Goal: Task Accomplishment & Management: Use online tool/utility

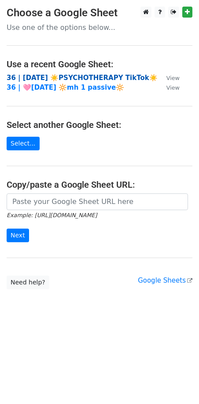
click at [57, 79] on strong "36 | AUG 10 ☀️PSYCHOTHERAPY TikTok☀️" at bounding box center [82, 78] width 151 height 8
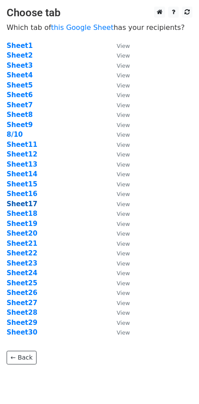
click at [26, 202] on strong "Sheet17" at bounding box center [22, 204] width 31 height 8
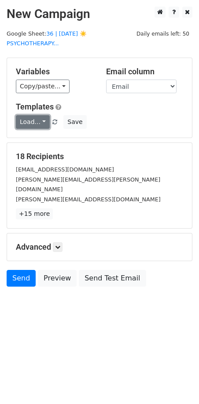
click at [33, 122] on link "Load..." at bounding box center [33, 122] width 34 height 14
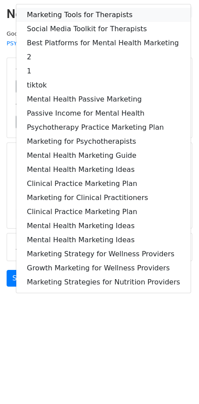
click at [72, 18] on link "Marketing Tools for Therapists" at bounding box center [103, 15] width 174 height 14
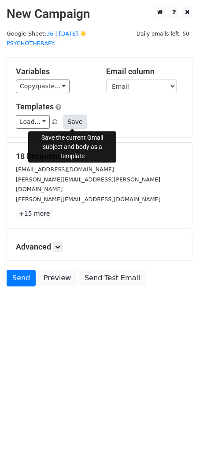
click at [63, 117] on button "Save" at bounding box center [74, 122] width 23 height 14
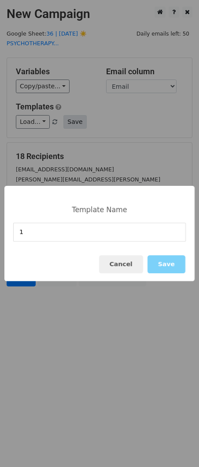
type input "1"
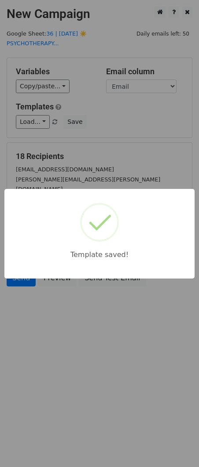
drag, startPoint x: 69, startPoint y: 133, endPoint x: 40, endPoint y: 236, distance: 106.9
click at [68, 133] on div "Template saved!" at bounding box center [99, 233] width 199 height 467
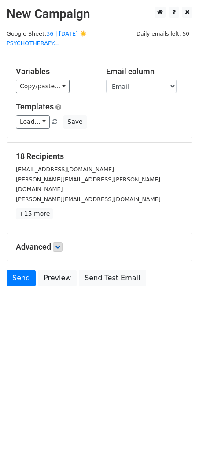
click at [57, 234] on div "Advanced Tracking Track Opens UTM Codes Track Clicks Filters Only include sprea…" at bounding box center [99, 247] width 185 height 27
click at [64, 243] on div "Advanced Tracking Track Opens UTM Codes Track Clicks Filters Only include sprea…" at bounding box center [99, 247] width 185 height 27
click at [60, 245] on icon at bounding box center [57, 247] width 5 height 5
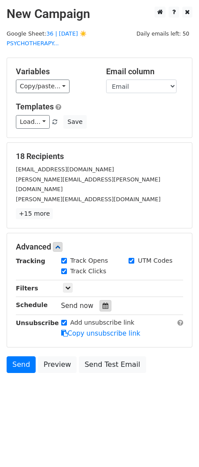
click at [102, 303] on icon at bounding box center [105, 306] width 6 height 6
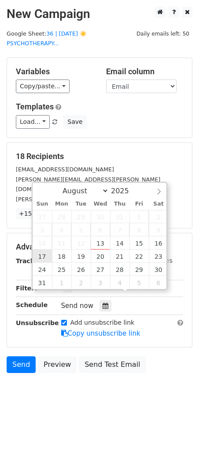
type input "2025-08-17 12:00"
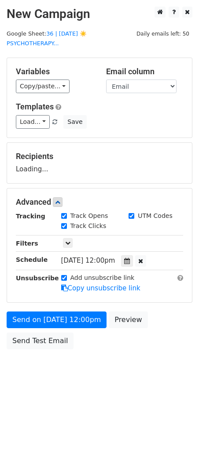
click at [48, 330] on div "Send on Aug 17 at 12:00pm Preview Send Test Email" at bounding box center [99, 333] width 199 height 42
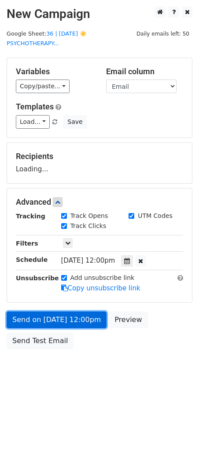
click at [54, 320] on link "Send on Aug 17 at 12:00pm" at bounding box center [57, 320] width 100 height 17
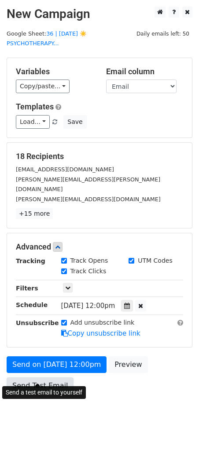
click at [33, 378] on link "Send Test Email" at bounding box center [40, 386] width 67 height 17
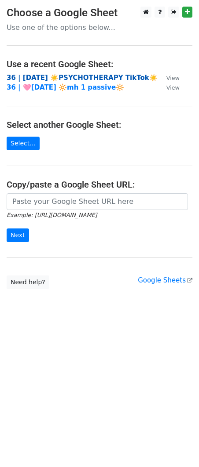
click at [51, 74] on strong "36 | AUG 10 ☀️PSYCHOTHERAPY TikTok☀️" at bounding box center [82, 78] width 151 height 8
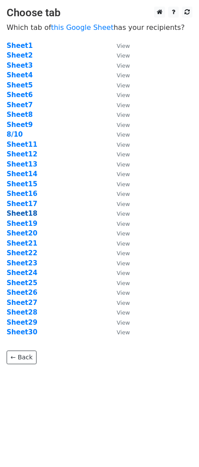
click at [28, 215] on strong "Sheet18" at bounding box center [22, 214] width 31 height 8
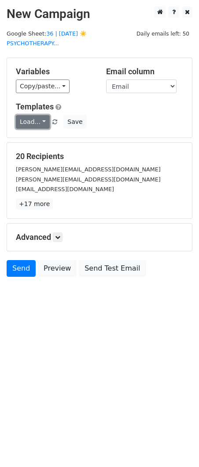
click at [33, 121] on link "Load..." at bounding box center [33, 122] width 34 height 14
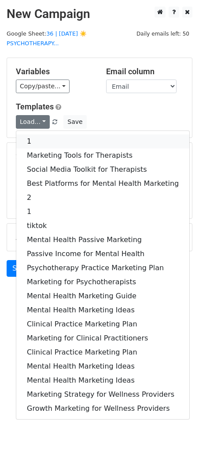
click at [36, 137] on link "1" at bounding box center [102, 142] width 173 height 14
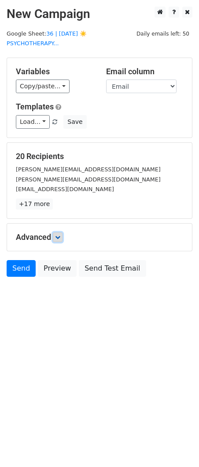
click at [58, 238] on icon at bounding box center [57, 237] width 5 height 5
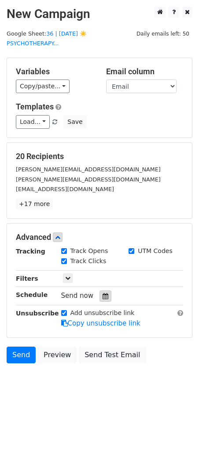
click at [102, 294] on icon at bounding box center [105, 296] width 6 height 6
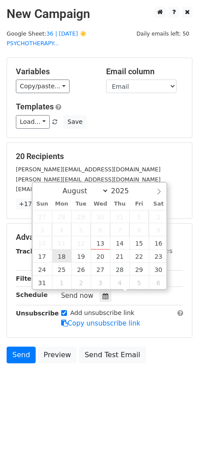
type input "2025-08-18 12:00"
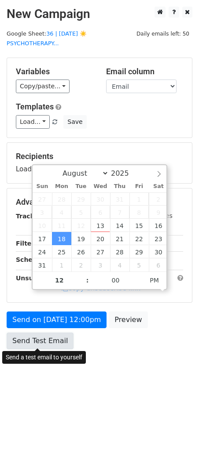
click at [56, 342] on link "Send Test Email" at bounding box center [40, 341] width 67 height 17
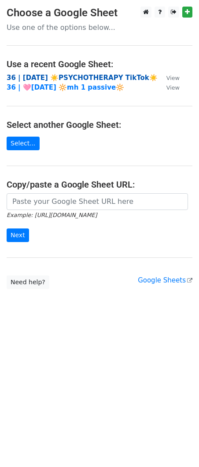
click at [47, 77] on strong "36 | [DATE] ☀️PSYCHOTHERAPY TikTok☀️" at bounding box center [82, 78] width 151 height 8
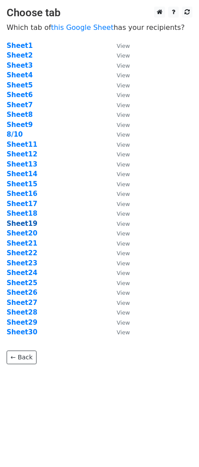
click at [26, 225] on strong "Sheet19" at bounding box center [22, 224] width 31 height 8
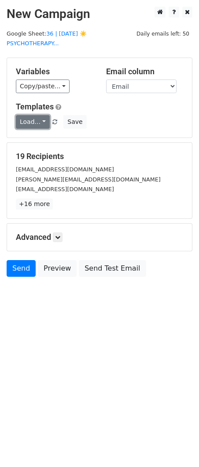
click at [34, 123] on link "Load..." at bounding box center [33, 122] width 34 height 14
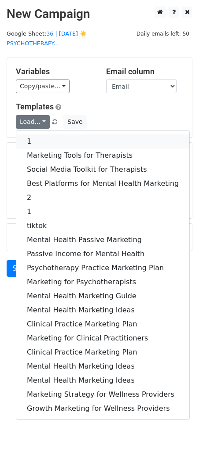
click at [35, 140] on link "1" at bounding box center [102, 142] width 173 height 14
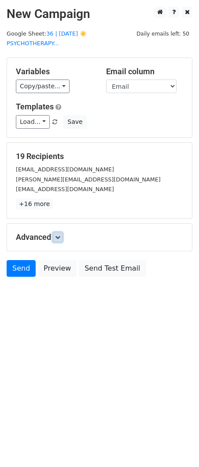
click at [60, 238] on icon at bounding box center [57, 237] width 5 height 5
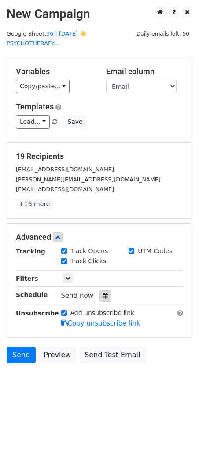
click at [102, 298] on icon at bounding box center [105, 296] width 6 height 6
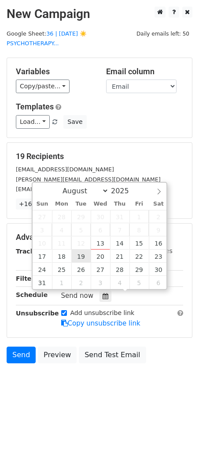
type input "2025-08-19 12:00"
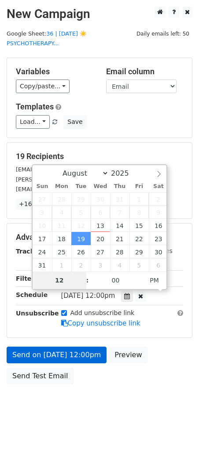
type input "3"
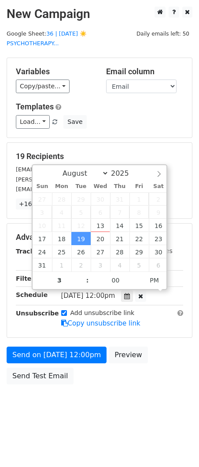
type input "2025-08-19 15:00"
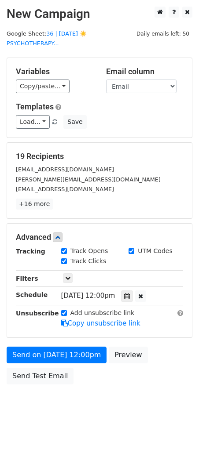
click at [43, 363] on div "Send on Aug 19 at 12:00pm Preview Send Test Email" at bounding box center [99, 368] width 199 height 42
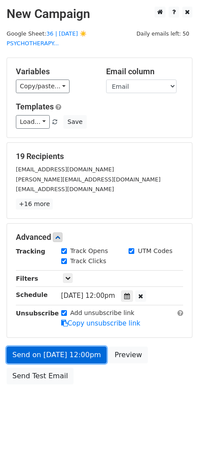
click at [30, 360] on link "Send on Aug 19 at 12:00pm" at bounding box center [57, 355] width 100 height 17
click at [58, 360] on link "Send on Aug 19 at 3:00pm" at bounding box center [54, 355] width 95 height 17
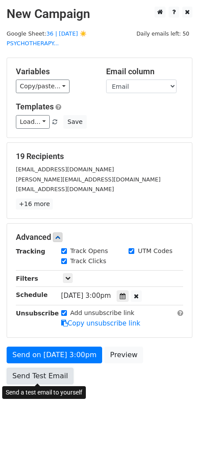
click at [35, 379] on link "Send Test Email" at bounding box center [40, 376] width 67 height 17
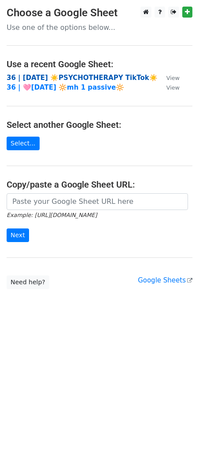
click at [69, 78] on strong "36 | [DATE] ☀️PSYCHOTHERAPY TikTok☀️" at bounding box center [82, 78] width 151 height 8
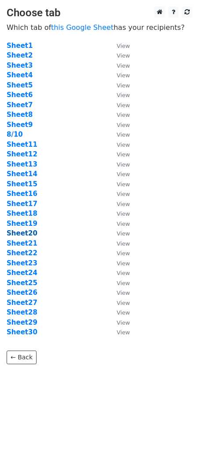
click at [24, 235] on strong "Sheet20" at bounding box center [22, 234] width 31 height 8
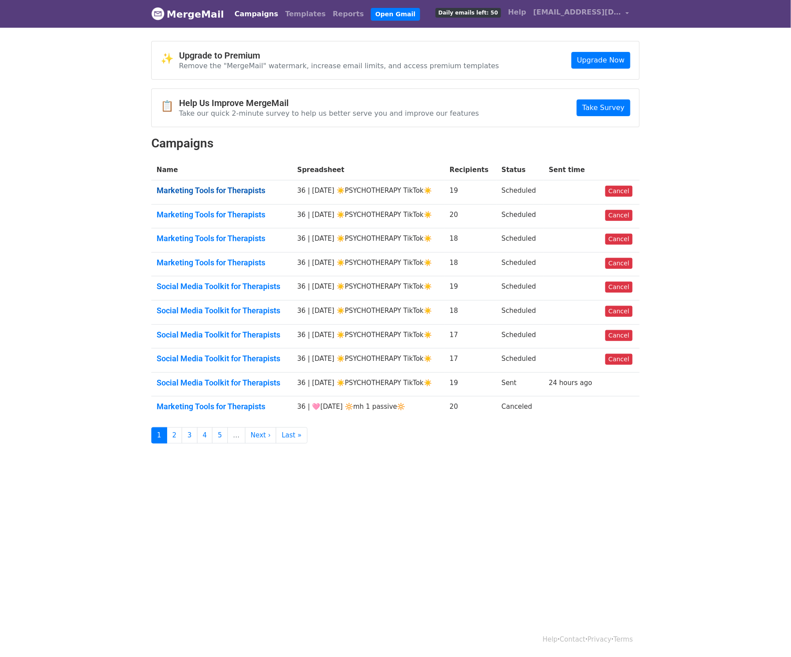
click at [212, 193] on link "Marketing Tools for Therapists" at bounding box center [222, 191] width 130 height 10
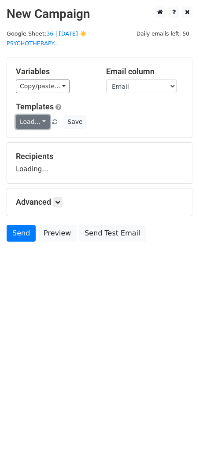
click at [29, 119] on link "Load..." at bounding box center [33, 122] width 34 height 14
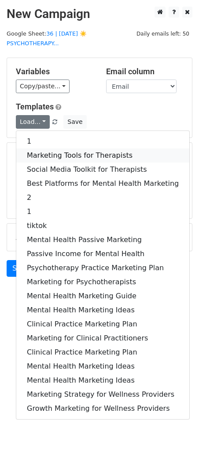
click at [36, 154] on link "Marketing Tools for Therapists" at bounding box center [102, 156] width 173 height 14
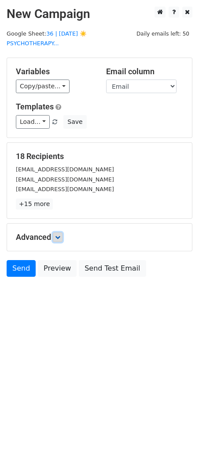
click at [60, 238] on icon at bounding box center [57, 237] width 5 height 5
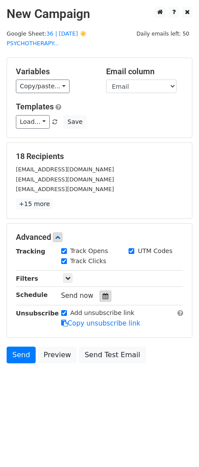
click at [102, 295] on icon at bounding box center [105, 296] width 6 height 6
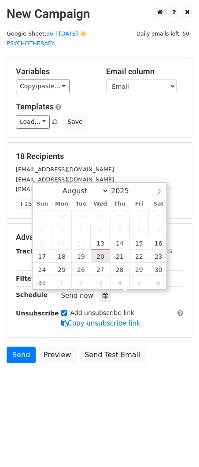
type input "2025-08-20 12:00"
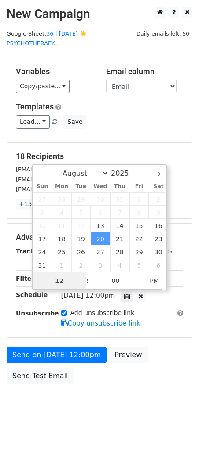
scroll to position [0, 0]
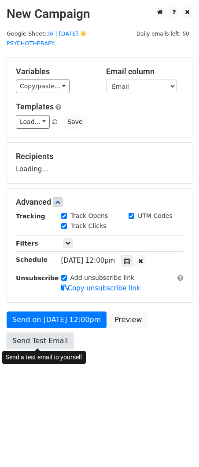
click at [43, 347] on link "Send Test Email" at bounding box center [40, 341] width 67 height 17
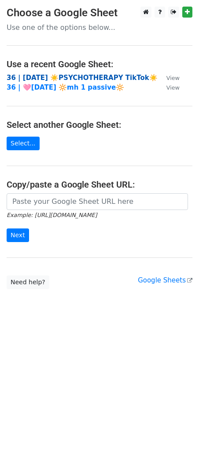
click at [40, 79] on strong "36 | [DATE] ☀️PSYCHOTHERAPY TikTok☀️" at bounding box center [82, 78] width 151 height 8
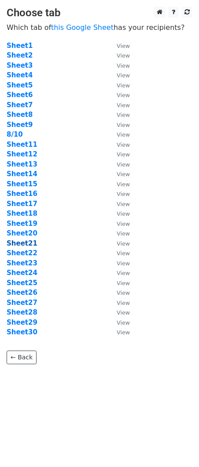
click at [25, 243] on strong "Sheet21" at bounding box center [22, 244] width 31 height 8
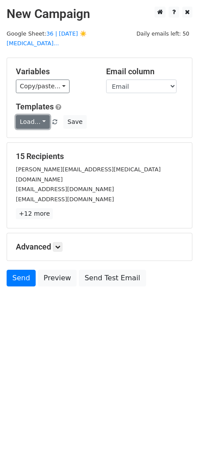
click at [32, 117] on link "Load..." at bounding box center [33, 122] width 34 height 14
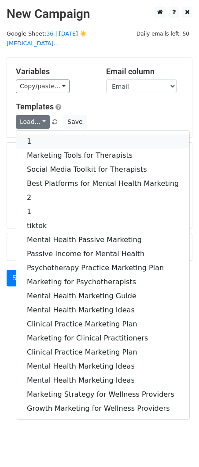
click at [38, 139] on link "1" at bounding box center [102, 142] width 173 height 14
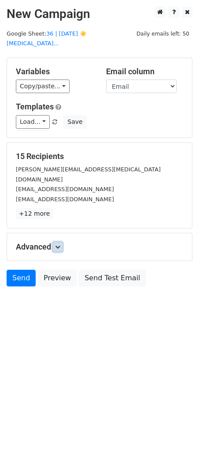
click at [60, 245] on icon at bounding box center [57, 247] width 5 height 5
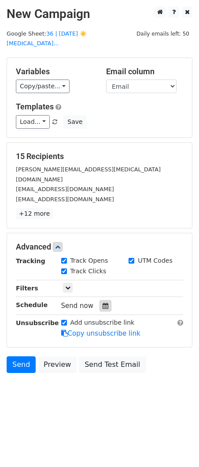
click at [99, 300] on div at bounding box center [105, 305] width 12 height 11
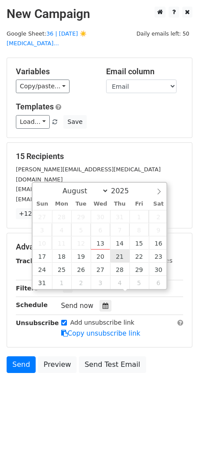
type input "2025-08-21 12:00"
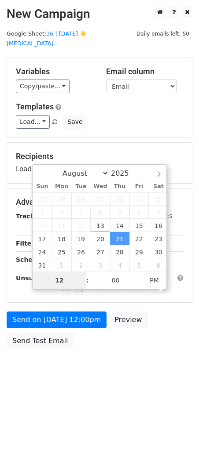
type input "3"
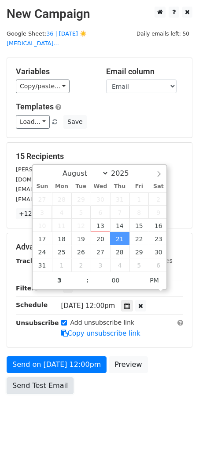
type input "2025-08-21 15:00"
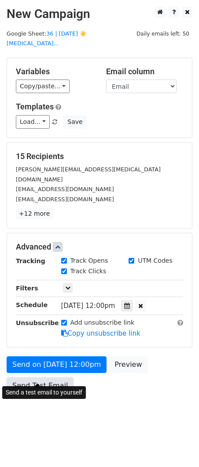
click at [40, 378] on link "Send Test Email" at bounding box center [40, 386] width 67 height 17
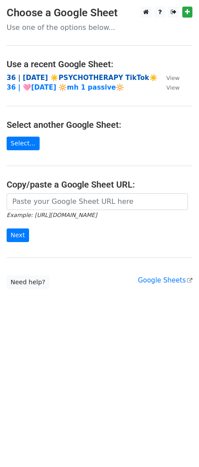
click at [64, 80] on strong "36 | [DATE] ☀️PSYCHOTHERAPY TikTok☀️" at bounding box center [82, 78] width 151 height 8
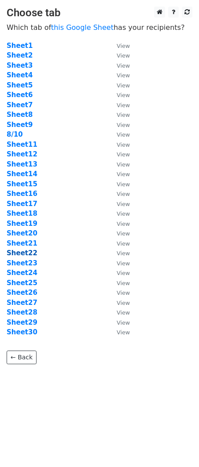
click at [20, 252] on strong "Sheet22" at bounding box center [22, 253] width 31 height 8
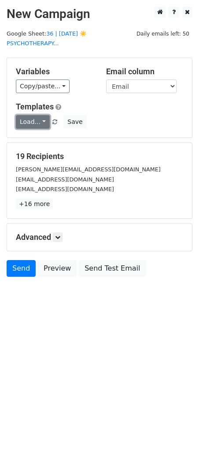
click at [36, 123] on link "Load..." at bounding box center [33, 122] width 34 height 14
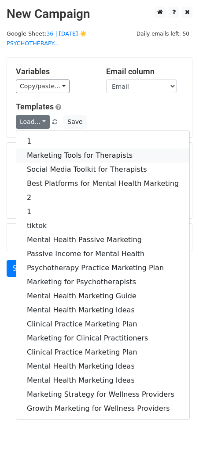
click at [47, 153] on link "Marketing Tools for Therapists" at bounding box center [102, 156] width 173 height 14
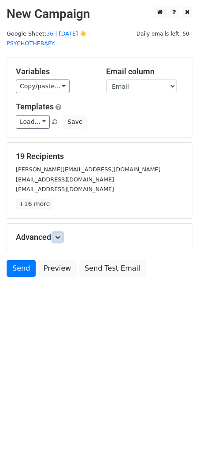
click at [60, 235] on icon at bounding box center [57, 237] width 5 height 5
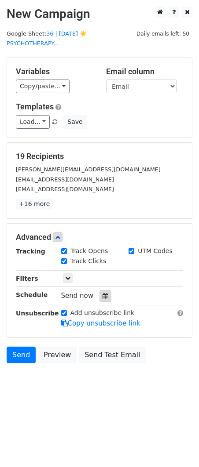
click at [104, 296] on icon at bounding box center [105, 296] width 6 height 6
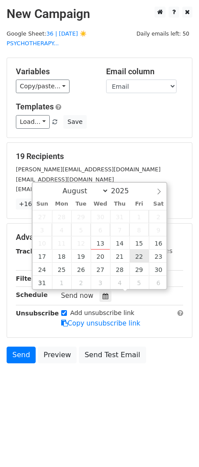
type input "2025-08-22 12:00"
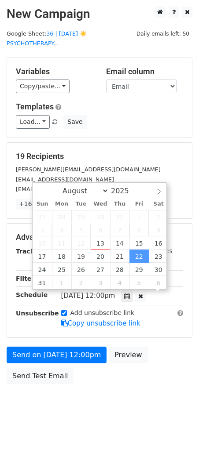
scroll to position [0, 0]
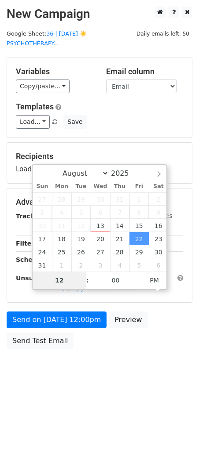
type input "4"
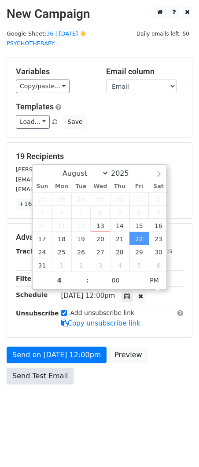
type input "2025-08-22 16:00"
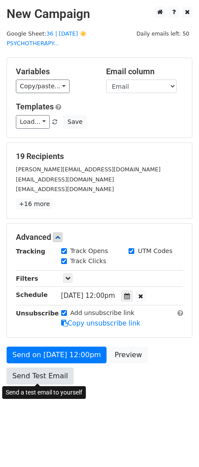
click at [37, 372] on link "Send Test Email" at bounding box center [40, 376] width 67 height 17
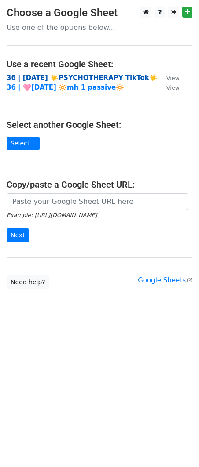
click at [41, 75] on strong "36 | AUG 10 ☀️PSYCHOTHERAPY TikTok☀️" at bounding box center [82, 78] width 151 height 8
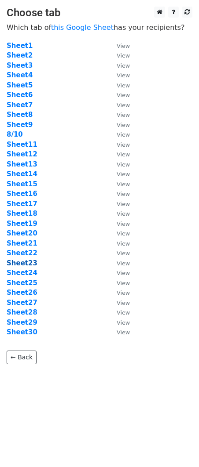
click at [22, 266] on strong "Sheet23" at bounding box center [22, 263] width 31 height 8
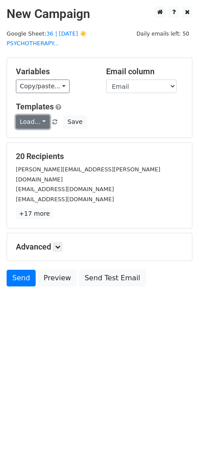
click at [30, 118] on link "Load..." at bounding box center [33, 122] width 34 height 14
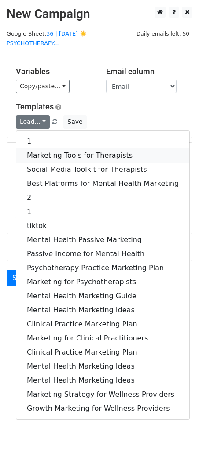
click at [36, 153] on link "Marketing Tools for Therapists" at bounding box center [102, 156] width 173 height 14
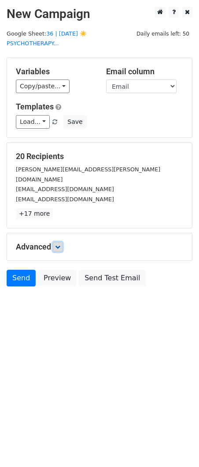
click at [60, 242] on link at bounding box center [58, 247] width 10 height 10
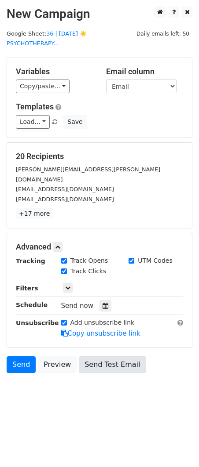
click at [103, 305] on div "Tracking Track Opens UTM Codes Track Clicks Filters Only include spreadsheet ro…" at bounding box center [99, 297] width 167 height 82
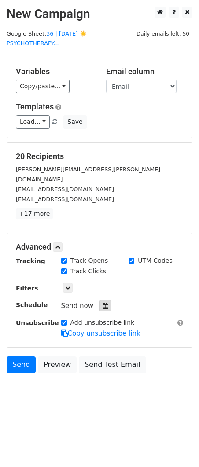
click at [102, 300] on div at bounding box center [105, 305] width 12 height 11
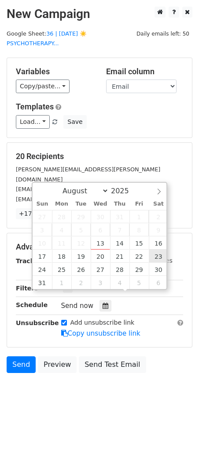
type input "[DATE] 12:00"
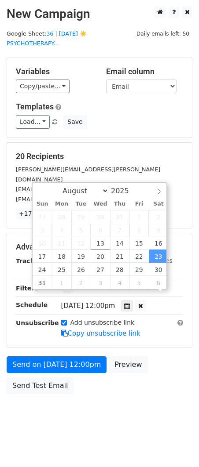
scroll to position [0, 0]
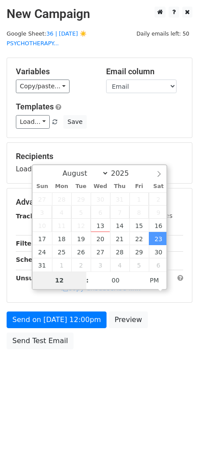
type input "3"
type input "[DATE] 15:00"
click at [41, 351] on div "Send on [DATE] 12:00pm Preview Send Test Email" at bounding box center [99, 333] width 199 height 42
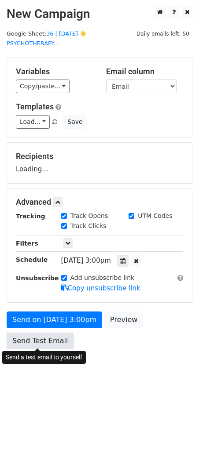
click at [41, 344] on link "Send Test Email" at bounding box center [40, 341] width 67 height 17
click at [65, 338] on link "Send Test Email" at bounding box center [40, 341] width 67 height 17
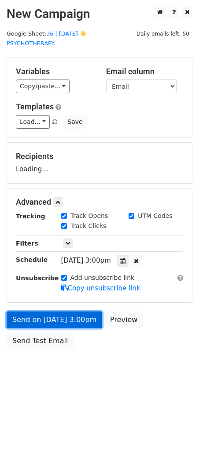
click at [58, 324] on link "Send on [DATE] 3:00pm" at bounding box center [54, 320] width 95 height 17
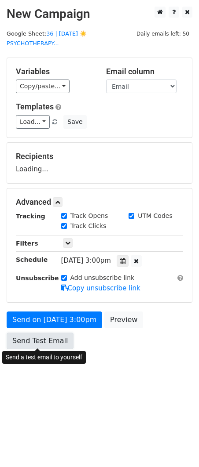
click at [50, 341] on link "Send Test Email" at bounding box center [40, 341] width 67 height 17
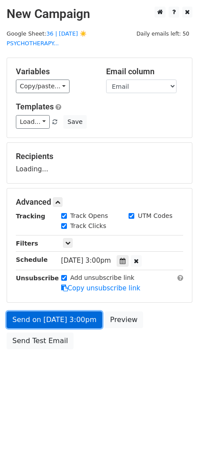
click at [60, 318] on link "Send on [DATE] 3:00pm" at bounding box center [54, 320] width 95 height 17
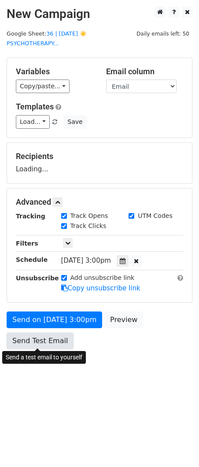
click at [50, 337] on link "Send Test Email" at bounding box center [40, 341] width 67 height 17
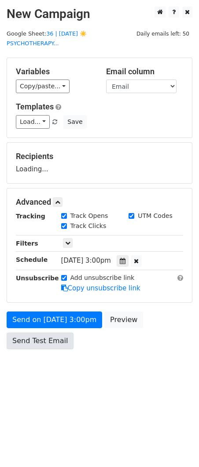
click at [50, 337] on link "Send Test Email" at bounding box center [40, 341] width 67 height 17
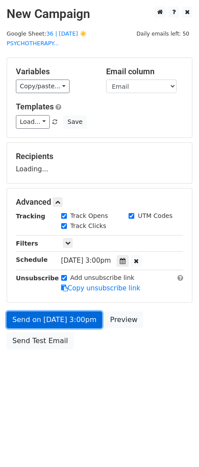
click at [61, 322] on link "Send on [DATE] 3:00pm" at bounding box center [54, 320] width 95 height 17
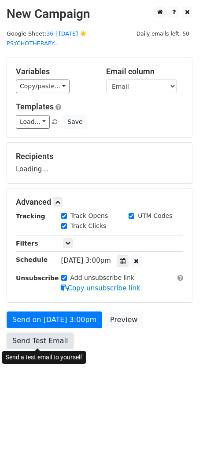
click at [49, 340] on link "Send Test Email" at bounding box center [40, 341] width 67 height 17
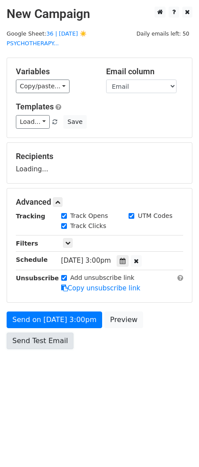
click at [49, 340] on link "Send Test Email" at bounding box center [40, 341] width 67 height 17
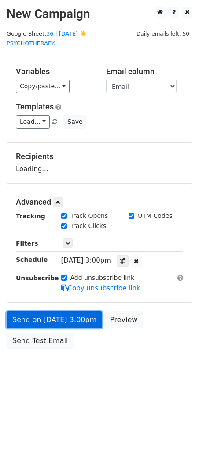
click at [51, 319] on link "Send on [DATE] 3:00pm" at bounding box center [54, 320] width 95 height 17
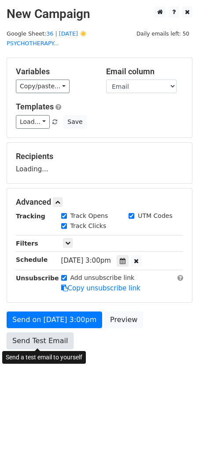
click at [44, 337] on link "Send Test Email" at bounding box center [40, 341] width 67 height 17
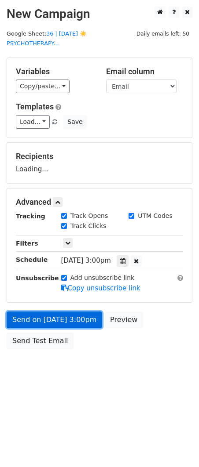
click at [50, 323] on link "Send on [DATE] 3:00pm" at bounding box center [54, 320] width 95 height 17
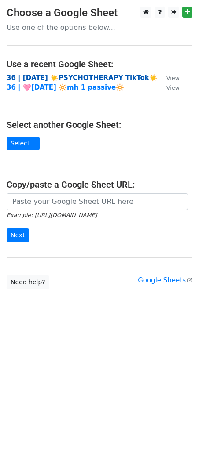
click at [70, 77] on strong "36 | AUG 10 ☀️PSYCHOTHERAPY TikTok☀️" at bounding box center [82, 78] width 151 height 8
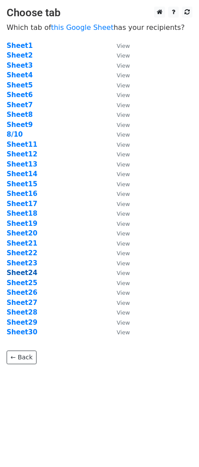
click at [27, 274] on strong "Sheet24" at bounding box center [22, 273] width 31 height 8
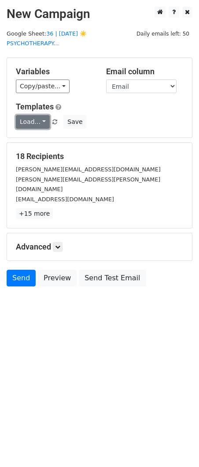
click at [35, 120] on link "Load..." at bounding box center [33, 122] width 34 height 14
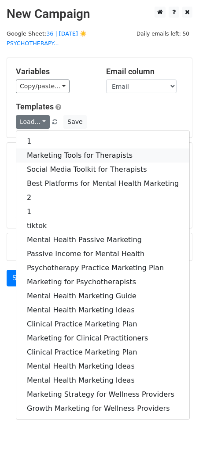
click at [42, 157] on link "Marketing Tools for Therapists" at bounding box center [102, 156] width 173 height 14
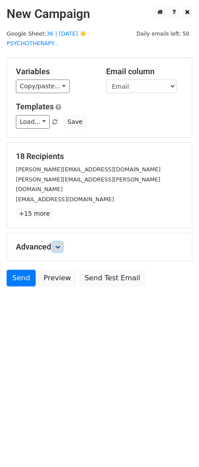
drag, startPoint x: 60, startPoint y: 238, endPoint x: 101, endPoint y: 308, distance: 81.0
click at [60, 245] on icon at bounding box center [57, 247] width 5 height 5
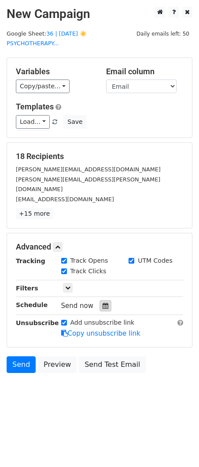
click at [105, 300] on div at bounding box center [105, 305] width 12 height 11
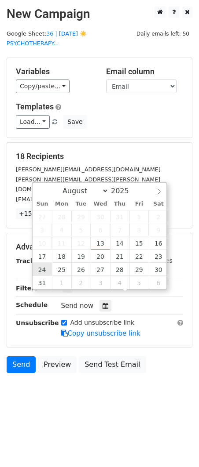
type input "2025-08-24 12:00"
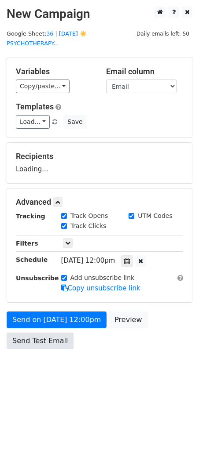
click at [47, 349] on div "Send on Aug 24 at 12:00pm Preview Send Test Email" at bounding box center [99, 333] width 199 height 42
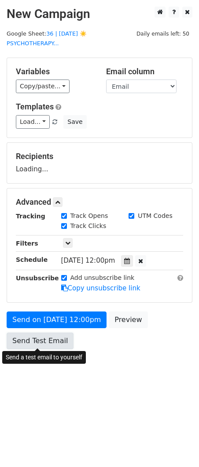
click at [45, 343] on link "Send Test Email" at bounding box center [40, 341] width 67 height 17
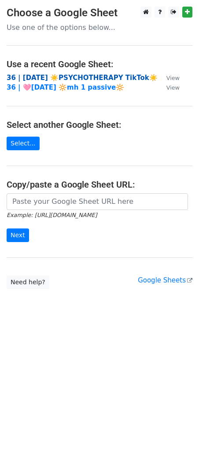
click at [61, 77] on strong "36 | [DATE] ☀️PSYCHOTHERAPY TikTok☀️" at bounding box center [82, 78] width 151 height 8
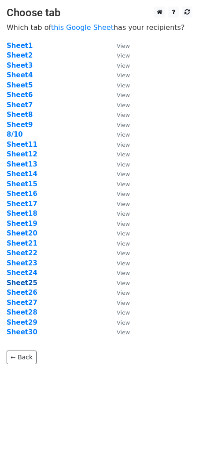
click at [28, 286] on strong "Sheet25" at bounding box center [22, 283] width 31 height 8
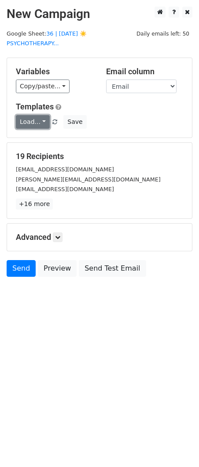
click at [35, 122] on link "Load..." at bounding box center [33, 122] width 34 height 14
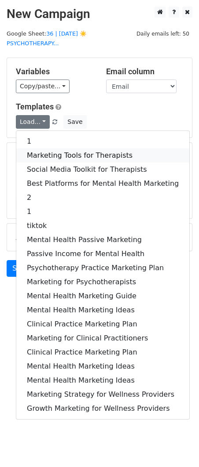
click at [38, 155] on link "Marketing Tools for Therapists" at bounding box center [102, 156] width 173 height 14
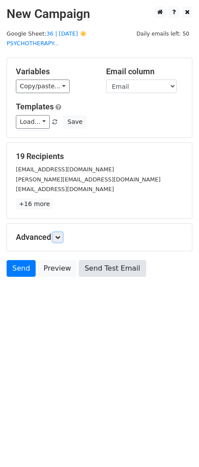
drag, startPoint x: 58, startPoint y: 237, endPoint x: 81, endPoint y: 267, distance: 37.6
click at [58, 237] on icon at bounding box center [57, 237] width 5 height 5
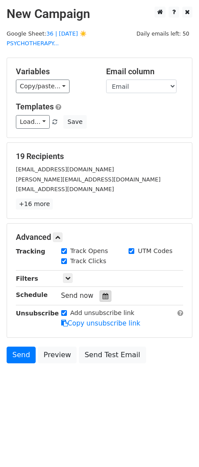
click at [102, 296] on icon at bounding box center [105, 296] width 6 height 6
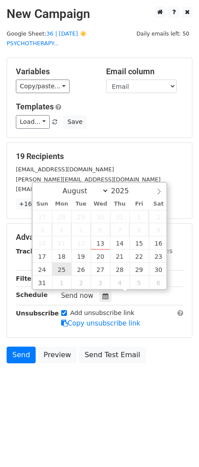
type input "2025-08-25 12:00"
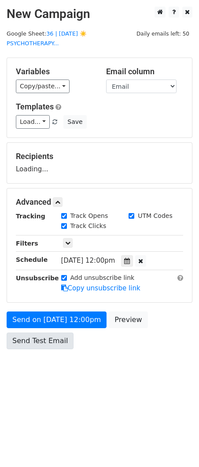
drag, startPoint x: 67, startPoint y: 267, endPoint x: 45, endPoint y: 348, distance: 83.4
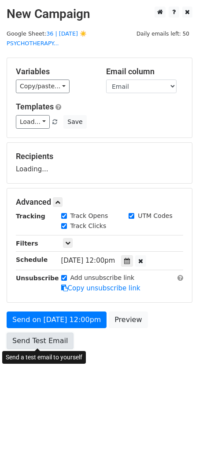
click at [40, 345] on form "Variables Copy/paste... {{Name}} {{Email}} Email column Name Email Templates Lo…" at bounding box center [100, 206] width 186 height 296
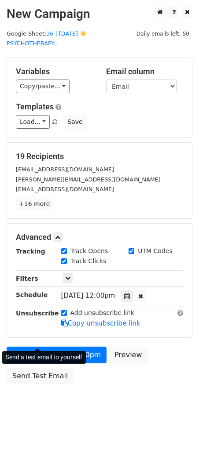
click at [27, 358] on div "Send a test email to yourself" at bounding box center [44, 357] width 84 height 13
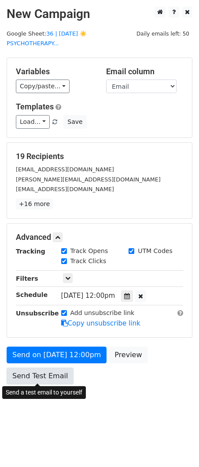
click at [27, 375] on link "Send Test Email" at bounding box center [40, 376] width 67 height 17
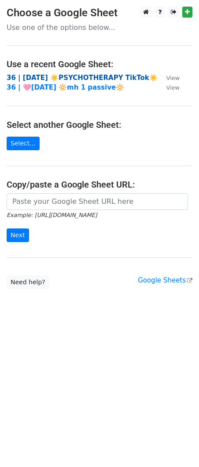
click at [53, 77] on strong "36 | [DATE] ☀️PSYCHOTHERAPY TikTok☀️" at bounding box center [82, 78] width 151 height 8
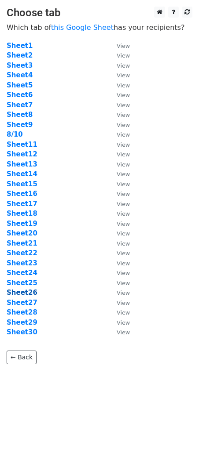
click at [26, 292] on strong "Sheet26" at bounding box center [22, 293] width 31 height 8
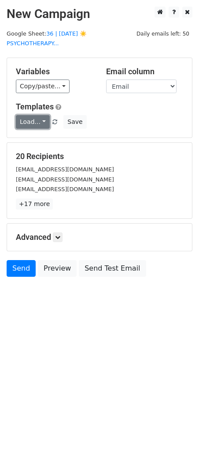
click at [28, 121] on link "Load..." at bounding box center [33, 122] width 34 height 14
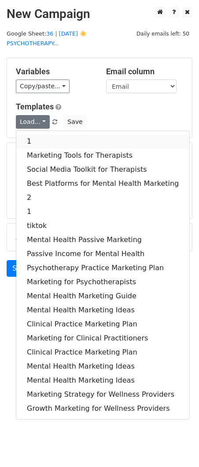
click at [32, 135] on link "1" at bounding box center [102, 142] width 173 height 14
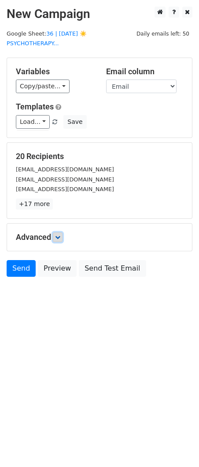
click at [58, 235] on icon at bounding box center [57, 237] width 5 height 5
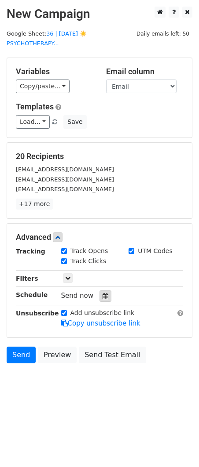
click at [102, 298] on icon at bounding box center [105, 296] width 6 height 6
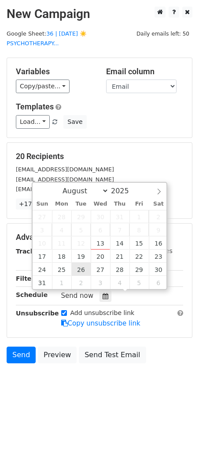
type input "[DATE] 12:00"
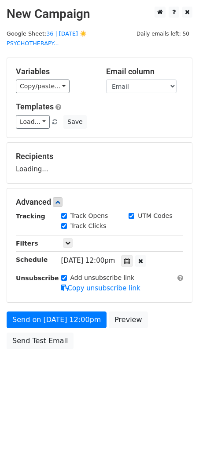
drag, startPoint x: 43, startPoint y: 361, endPoint x: 43, endPoint y: 353, distance: 7.9
click at [43, 359] on body "New Campaign Daily emails left: 50 Google Sheet: 36 | AUG 10 ☀️PSYCHOTHERAPY...…" at bounding box center [99, 198] width 199 height 383
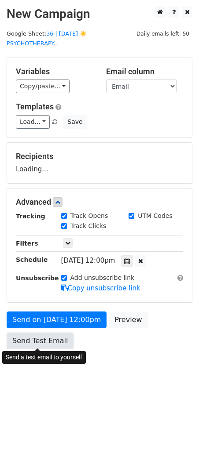
click at [40, 342] on link "Send Test Email" at bounding box center [40, 341] width 67 height 17
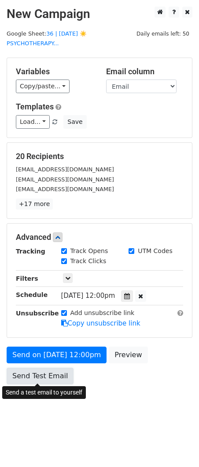
click at [50, 373] on link "Send Test Email" at bounding box center [40, 376] width 67 height 17
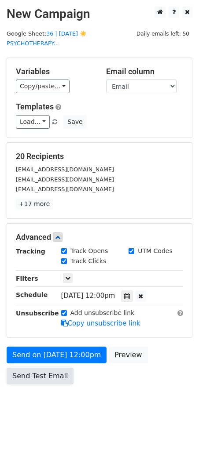
click at [50, 373] on link "Send Test Email" at bounding box center [40, 376] width 67 height 17
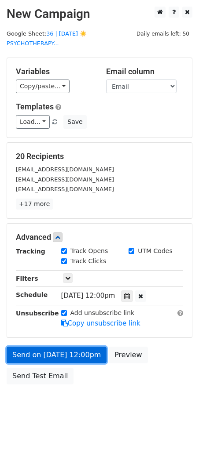
click at [52, 354] on link "Send on Aug 26 at 12:00pm" at bounding box center [57, 355] width 100 height 17
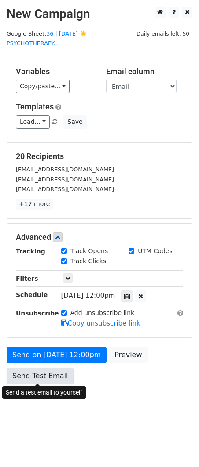
click at [44, 381] on link "Send Test Email" at bounding box center [40, 376] width 67 height 17
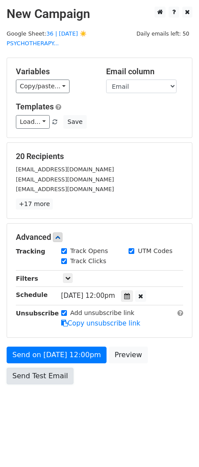
click at [44, 375] on link "Send Test Email" at bounding box center [40, 376] width 67 height 17
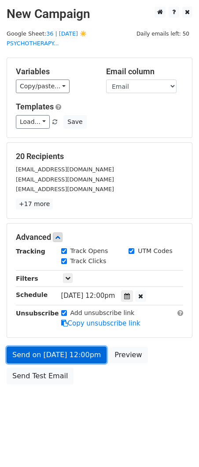
click at [46, 354] on link "Send on Aug 26 at 12:00pm" at bounding box center [57, 355] width 100 height 17
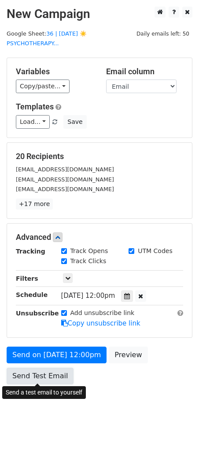
click at [41, 372] on link "Send Test Email" at bounding box center [40, 376] width 67 height 17
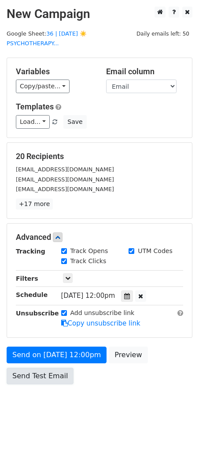
click at [41, 372] on link "Send Test Email" at bounding box center [40, 376] width 67 height 17
click at [40, 372] on link "Send Test Email" at bounding box center [40, 376] width 67 height 17
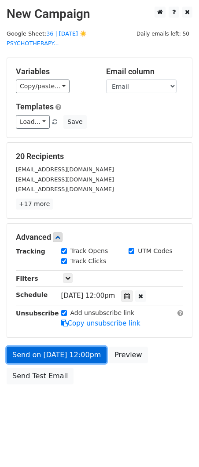
click at [48, 358] on link "Send on Aug 26 at 12:00pm" at bounding box center [57, 355] width 100 height 17
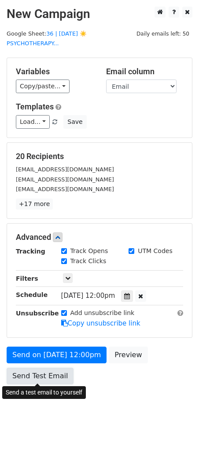
click at [44, 380] on link "Send Test Email" at bounding box center [40, 376] width 67 height 17
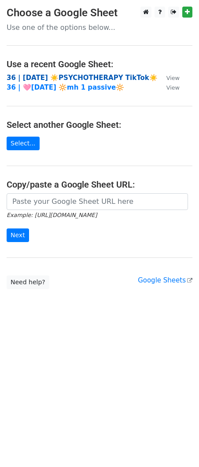
click at [79, 77] on strong "36 | [DATE] ☀️PSYCHOTHERAPY TikTok☀️" at bounding box center [82, 78] width 151 height 8
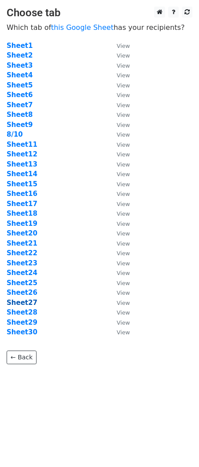
click at [24, 305] on strong "Sheet27" at bounding box center [22, 303] width 31 height 8
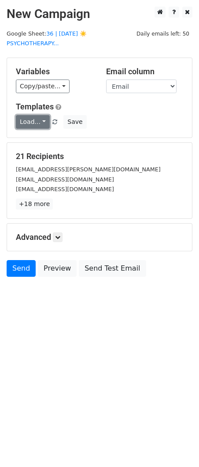
click at [26, 124] on link "Load..." at bounding box center [33, 122] width 34 height 14
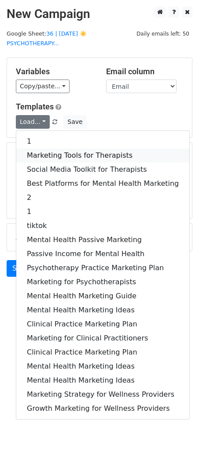
click at [30, 152] on link "Marketing Tools for Therapists" at bounding box center [102, 156] width 173 height 14
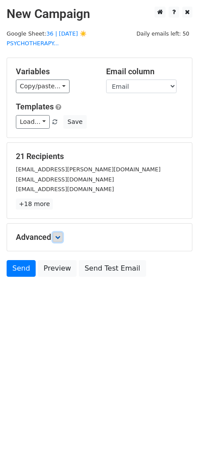
click at [60, 239] on icon at bounding box center [57, 237] width 5 height 5
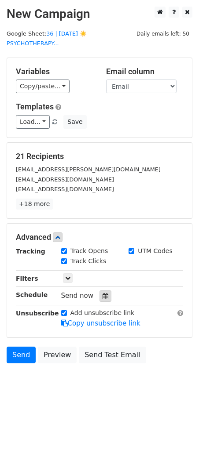
click at [102, 297] on icon at bounding box center [105, 296] width 6 height 6
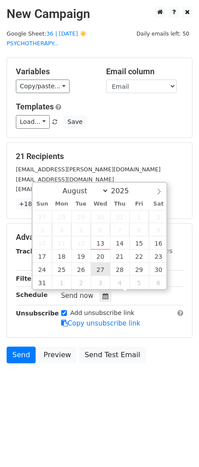
type input "2025-08-27 12:00"
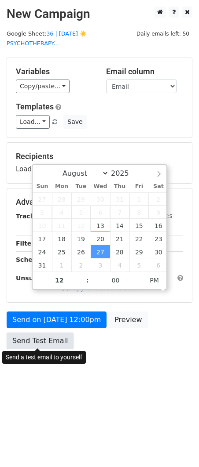
click at [49, 346] on link "Send Test Email" at bounding box center [40, 341] width 67 height 17
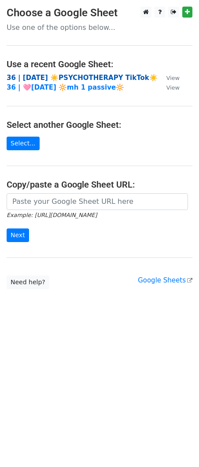
click at [75, 77] on strong "36 | AUG 10 ☀️PSYCHOTHERAPY TikTok☀️" at bounding box center [82, 78] width 151 height 8
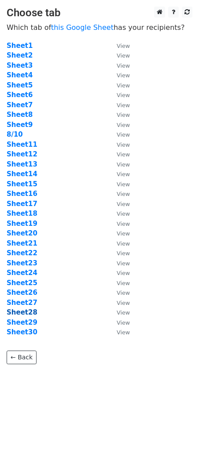
click at [26, 311] on strong "Sheet28" at bounding box center [22, 313] width 31 height 8
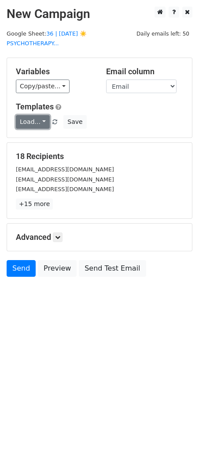
click at [28, 123] on link "Load..." at bounding box center [33, 122] width 34 height 14
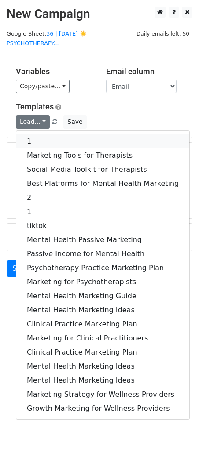
click at [35, 139] on link "1" at bounding box center [102, 142] width 173 height 14
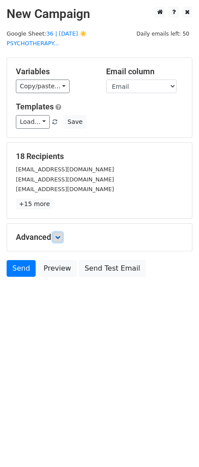
click at [58, 237] on icon at bounding box center [57, 237] width 5 height 5
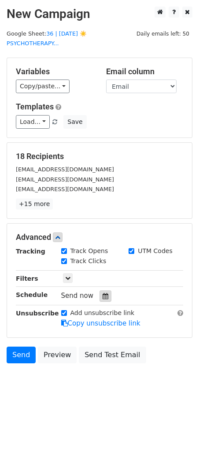
click at [102, 298] on icon at bounding box center [105, 296] width 6 height 6
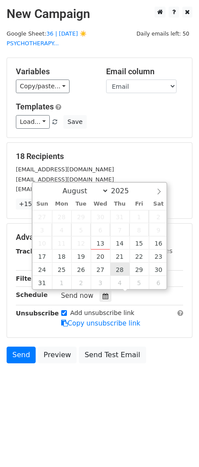
type input "2025-08-28 12:00"
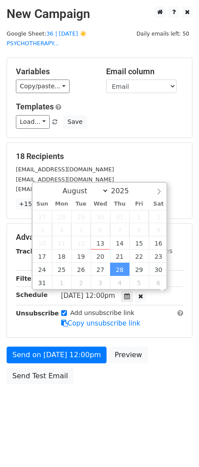
scroll to position [0, 0]
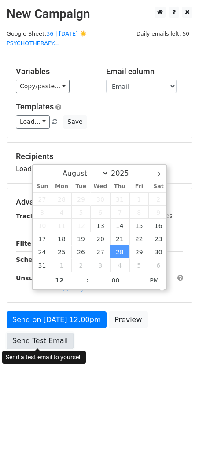
click at [54, 340] on link "Send Test Email" at bounding box center [40, 341] width 67 height 17
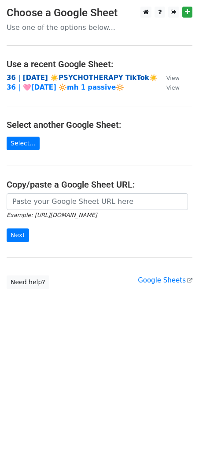
click at [59, 76] on strong "36 | [DATE] ☀️PSYCHOTHERAPY TikTok☀️" at bounding box center [82, 78] width 151 height 8
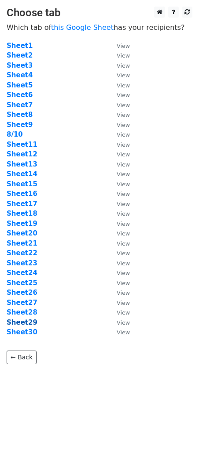
click at [29, 321] on strong "Sheet29" at bounding box center [22, 323] width 31 height 8
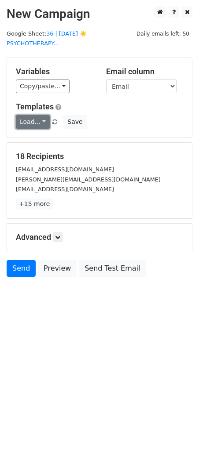
click at [37, 124] on link "Load..." at bounding box center [33, 122] width 34 height 14
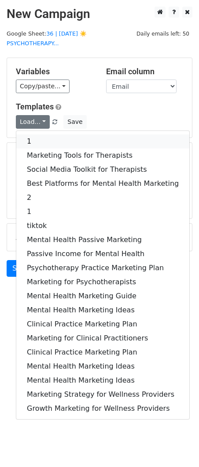
click at [42, 135] on link "1" at bounding box center [102, 142] width 173 height 14
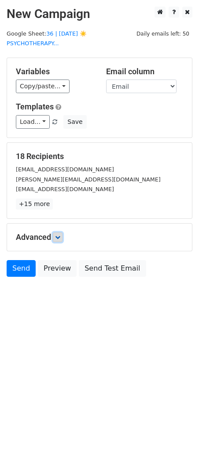
click at [60, 236] on icon at bounding box center [57, 237] width 5 height 5
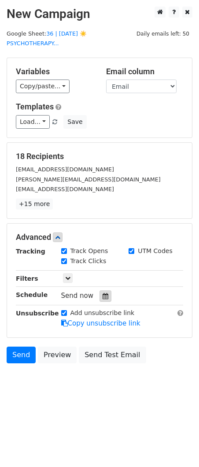
click at [102, 297] on icon at bounding box center [105, 296] width 6 height 6
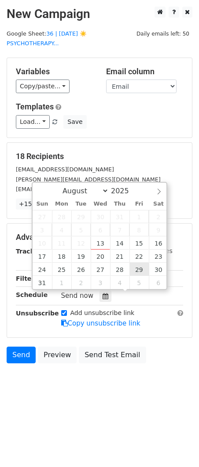
type input "[DATE] 12:00"
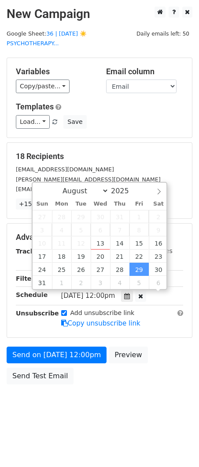
scroll to position [0, 0]
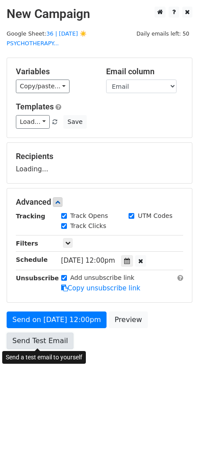
click at [46, 346] on link "Send Test Email" at bounding box center [40, 341] width 67 height 17
